Goal: Information Seeking & Learning: Find specific page/section

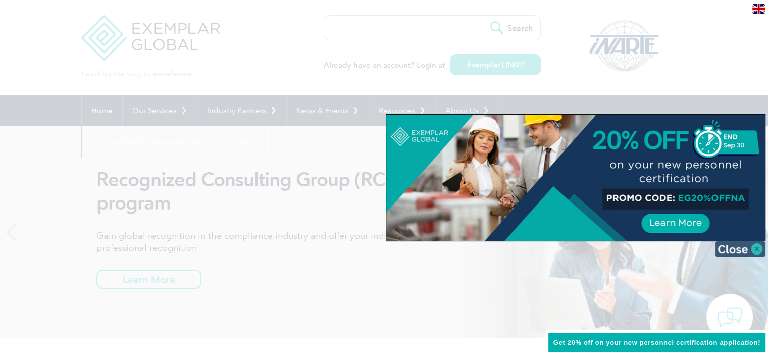
click at [749, 248] on img at bounding box center [740, 248] width 51 height 15
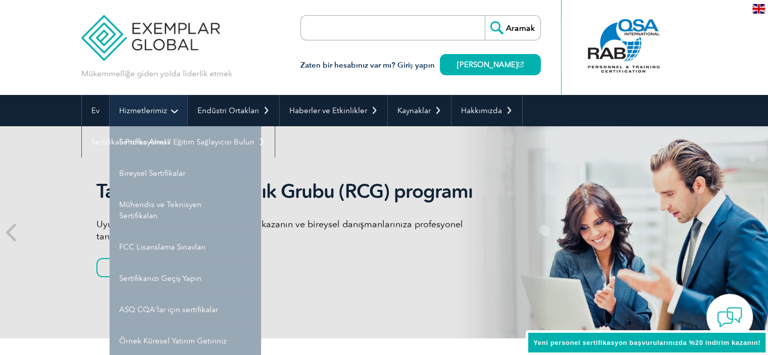
click at [173, 115] on link "Hizmetlerimiz" at bounding box center [149, 110] width 78 height 31
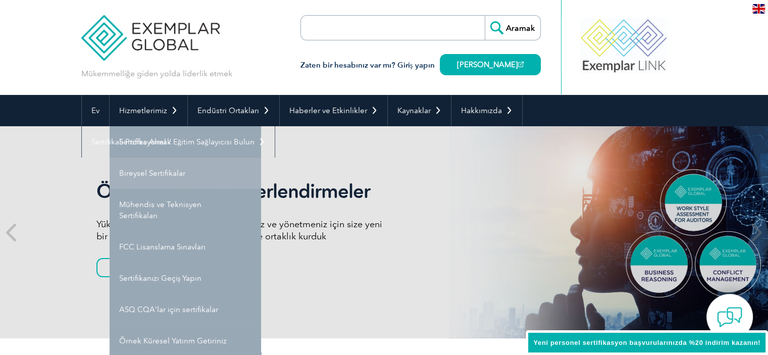
drag, startPoint x: 154, startPoint y: 117, endPoint x: 138, endPoint y: 173, distance: 58.3
click at [138, 173] on font "Bireysel Sertifikalar" at bounding box center [152, 173] width 66 height 9
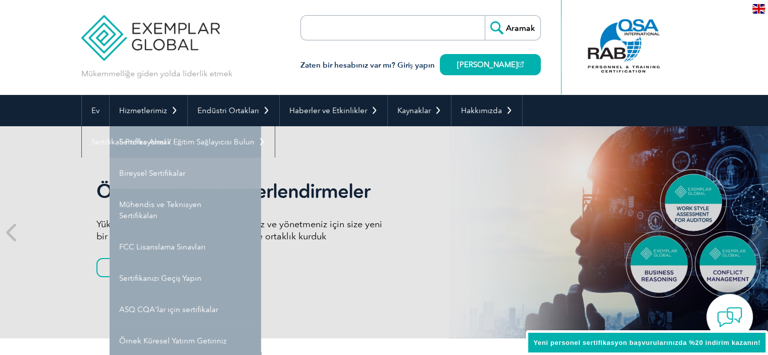
click at [138, 173] on font "Bireysel Sertifikalar" at bounding box center [152, 173] width 66 height 9
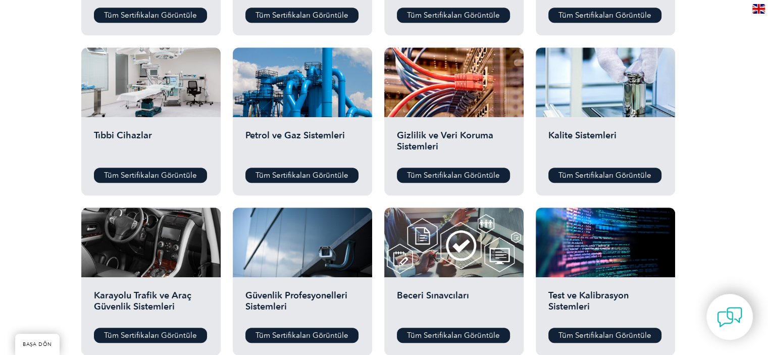
scroll to position [657, 0]
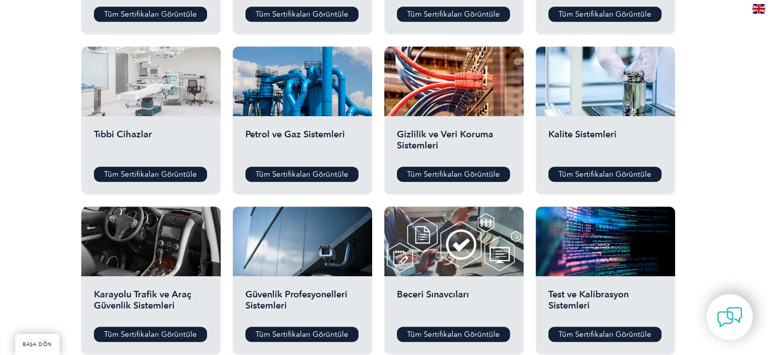
click at [192, 114] on div at bounding box center [150, 81] width 139 height 70
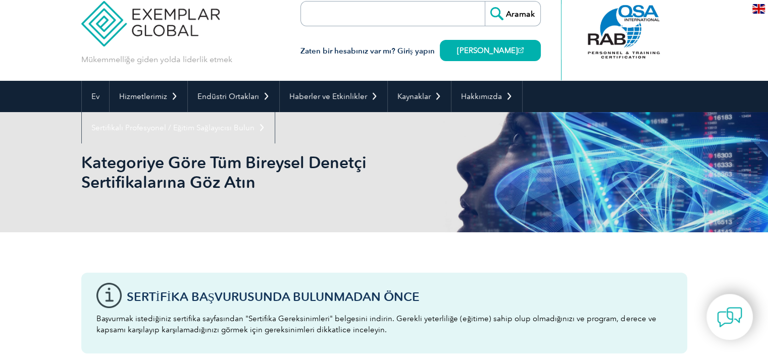
scroll to position [0, 0]
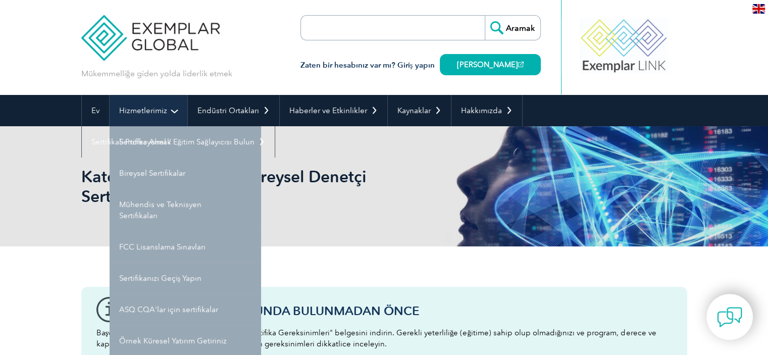
click at [166, 112] on link "Hizmetlerimiz" at bounding box center [149, 110] width 78 height 31
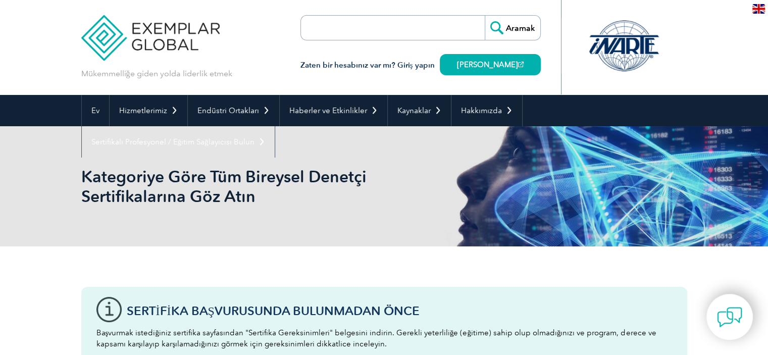
click at [372, 27] on input "search" at bounding box center [359, 28] width 106 height 24
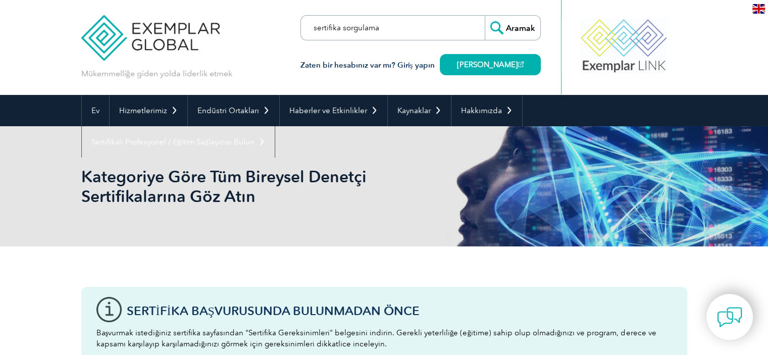
type input "sertifika sorgulama"
click at [485, 16] on input "Aramak" at bounding box center [513, 28] width 56 height 24
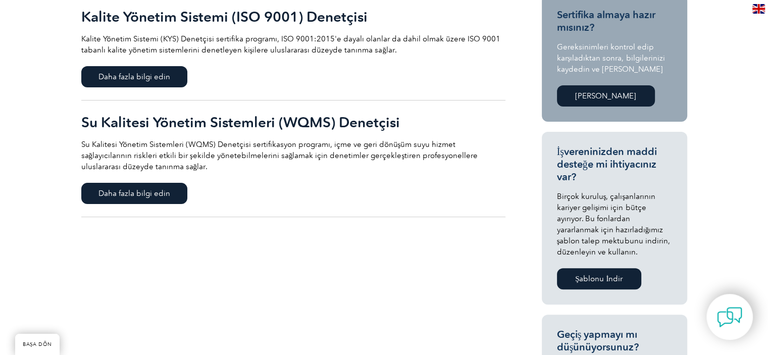
scroll to position [404, 0]
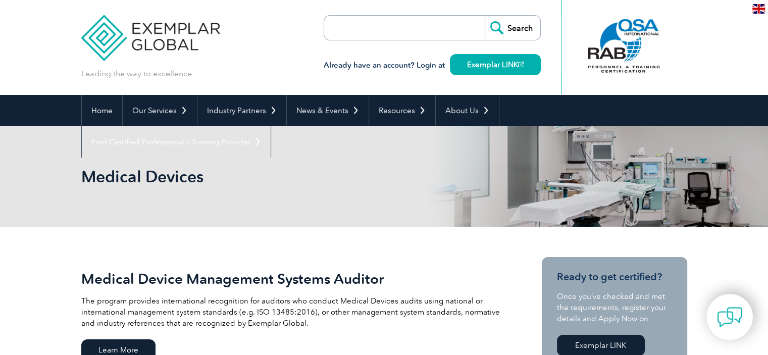
click at [695, 10] on header "Leading the way to excellence Search" at bounding box center [384, 47] width 768 height 95
click at [756, 12] on img at bounding box center [759, 9] width 13 height 10
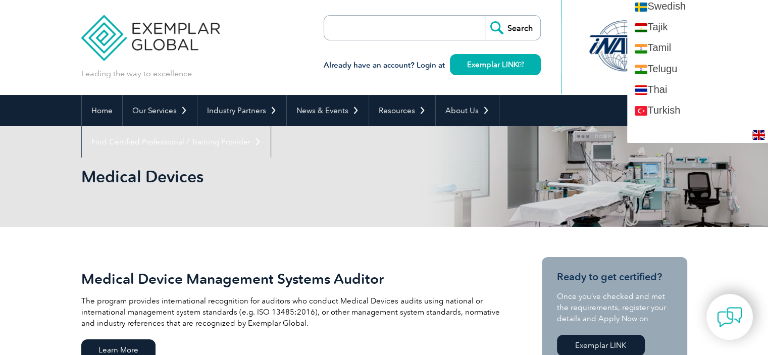
scroll to position [1854, 0]
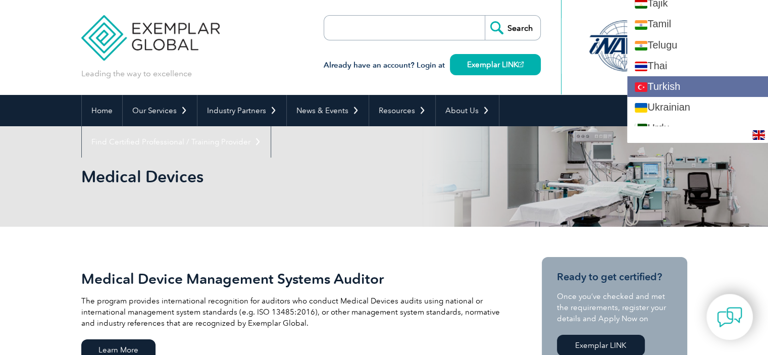
click at [684, 76] on link "Turkish" at bounding box center [697, 86] width 141 height 21
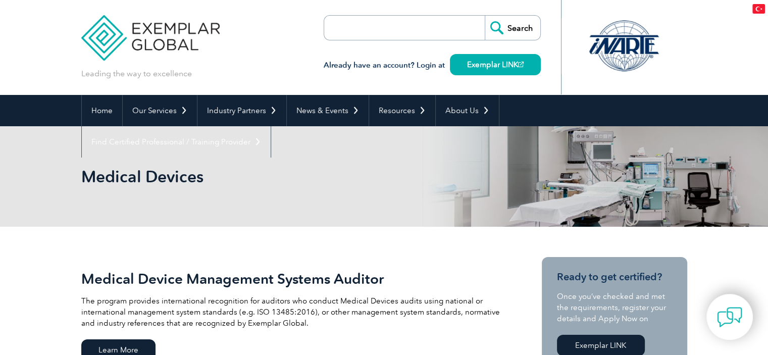
scroll to position [0, 0]
type input "Aramak"
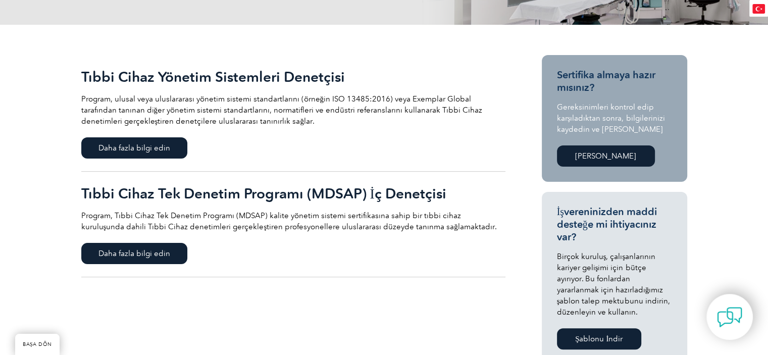
scroll to position [404, 0]
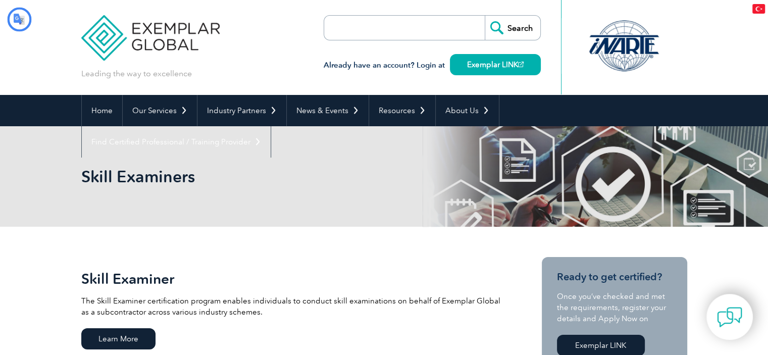
type input "Aramak"
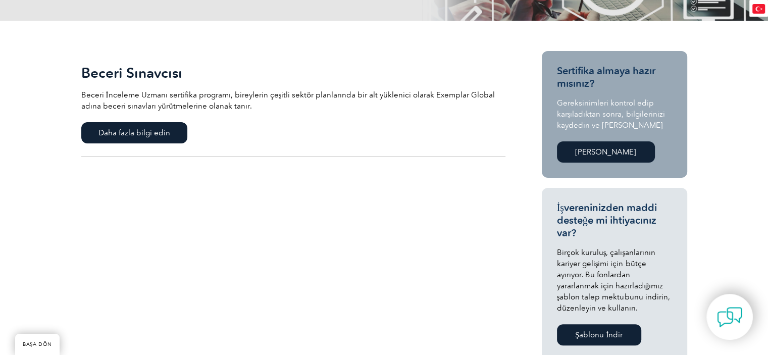
scroll to position [152, 0]
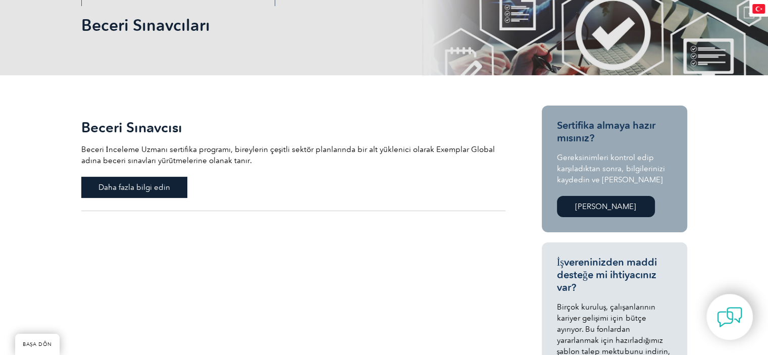
click at [170, 188] on span "Daha fazla bilgi edin" at bounding box center [134, 187] width 106 height 21
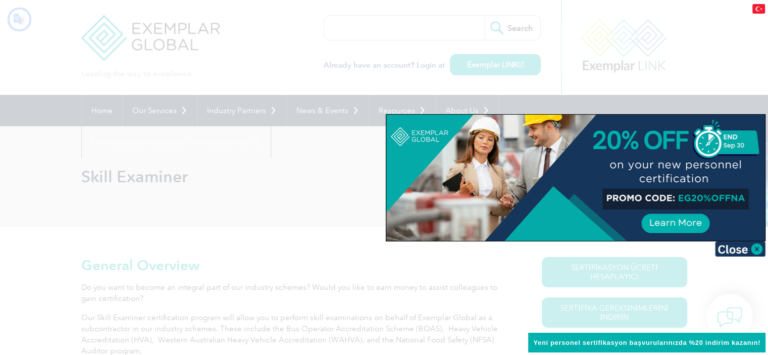
type input "Aramak"
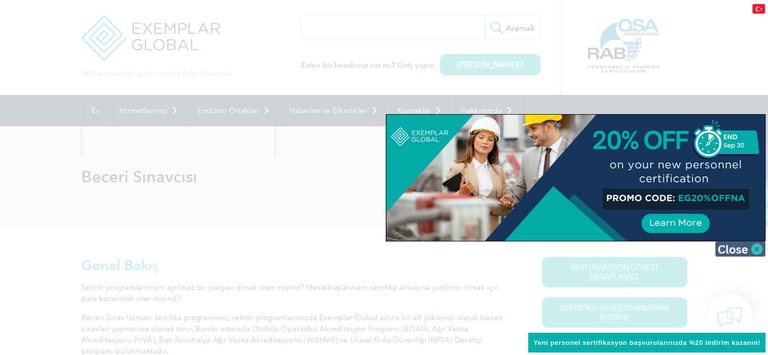
click at [731, 243] on img at bounding box center [740, 248] width 51 height 15
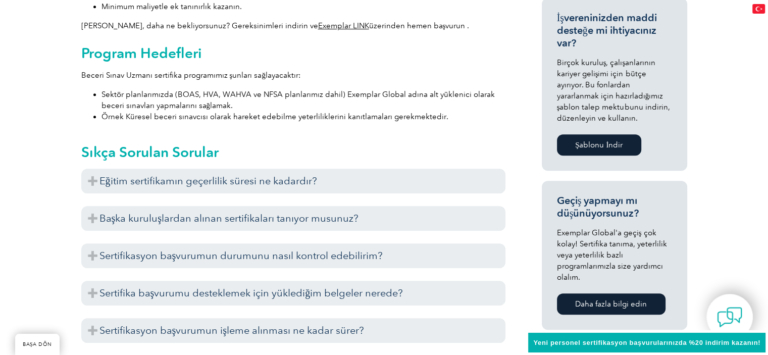
scroll to position [505, 0]
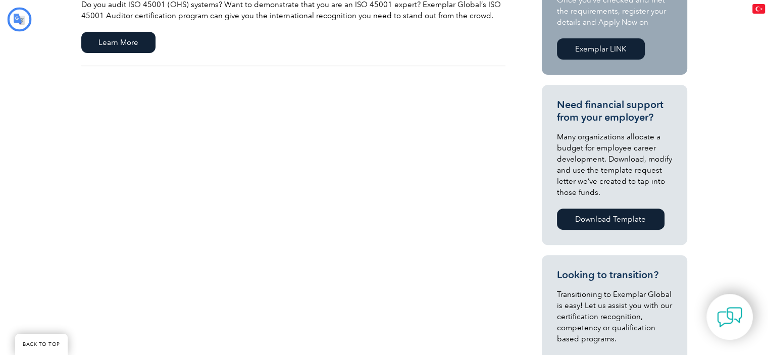
type input "Aramak"
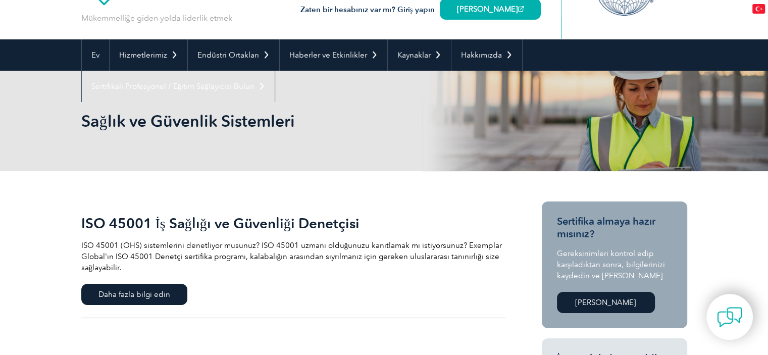
scroll to position [51, 0]
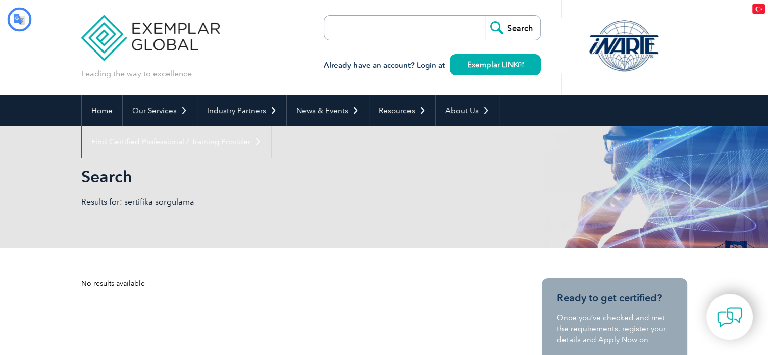
type input "Aramak"
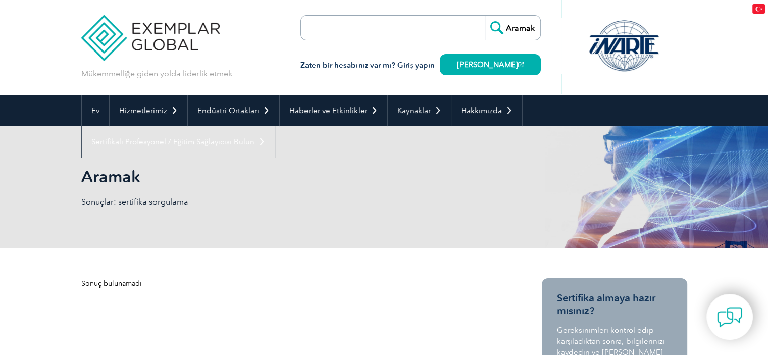
click at [107, 33] on img at bounding box center [150, 30] width 139 height 61
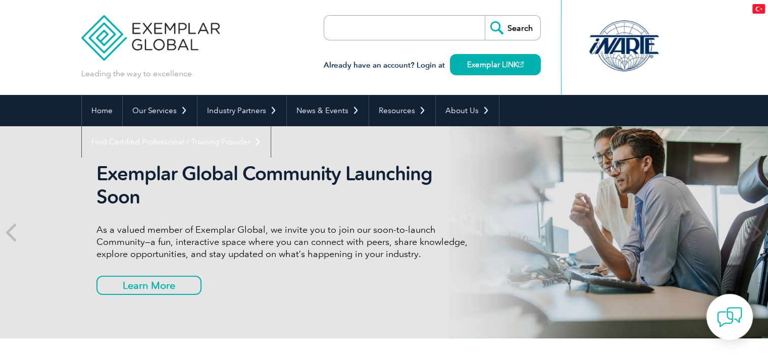
type input "Aramak"
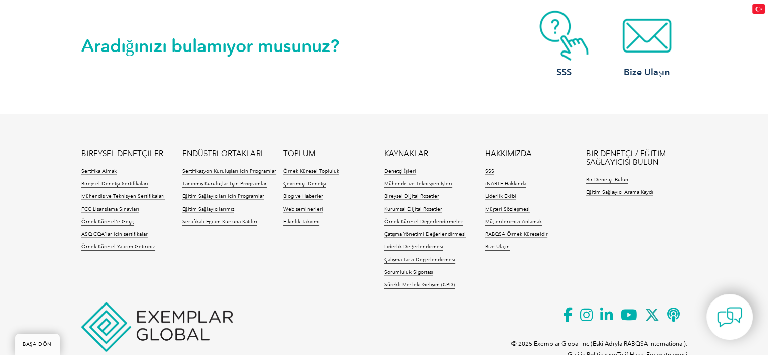
scroll to position [2404, 0]
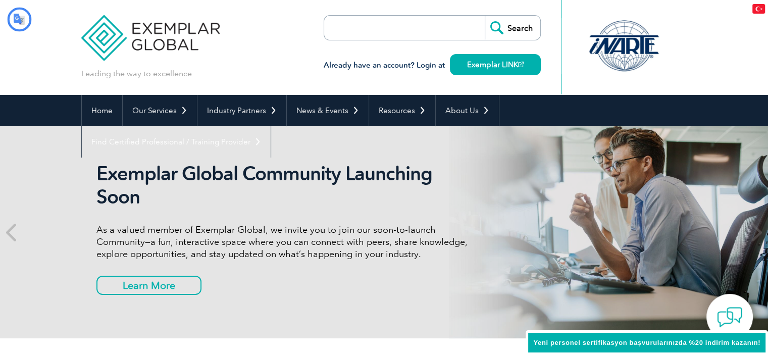
type input "Aramak"
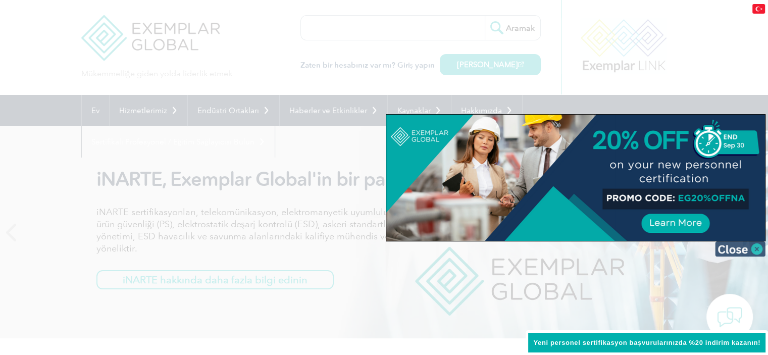
click at [744, 252] on img at bounding box center [740, 248] width 51 height 15
